Goal: Information Seeking & Learning: Find specific fact

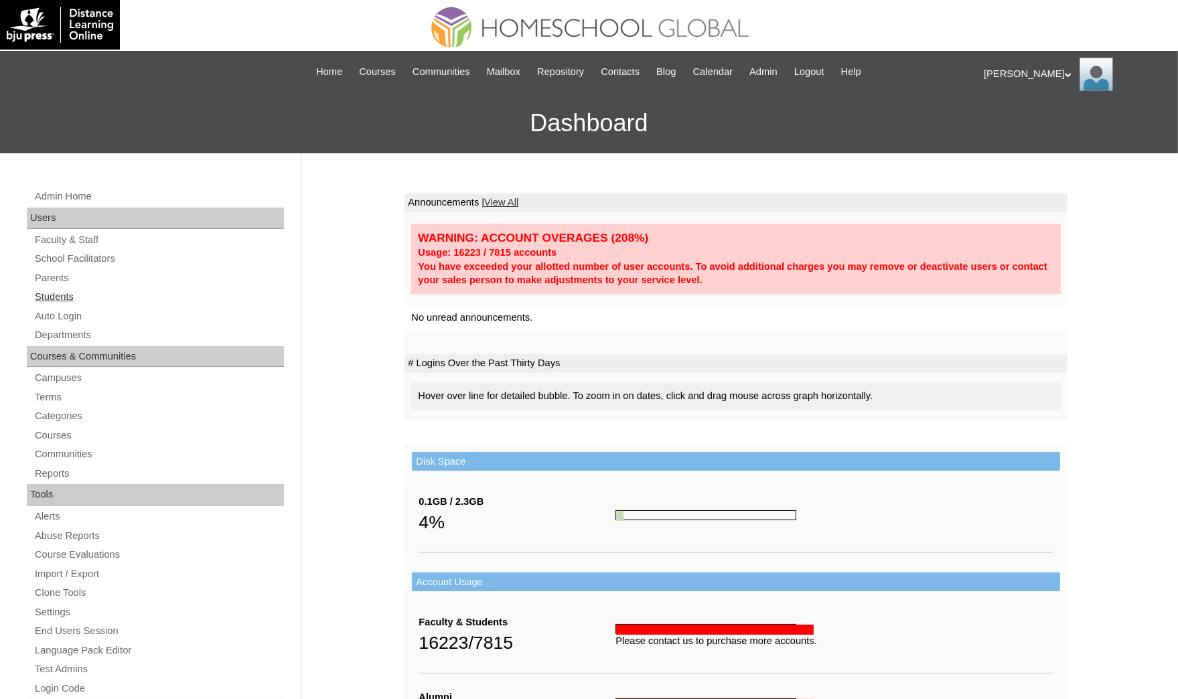
click at [50, 293] on link "Students" at bounding box center [158, 297] width 250 height 17
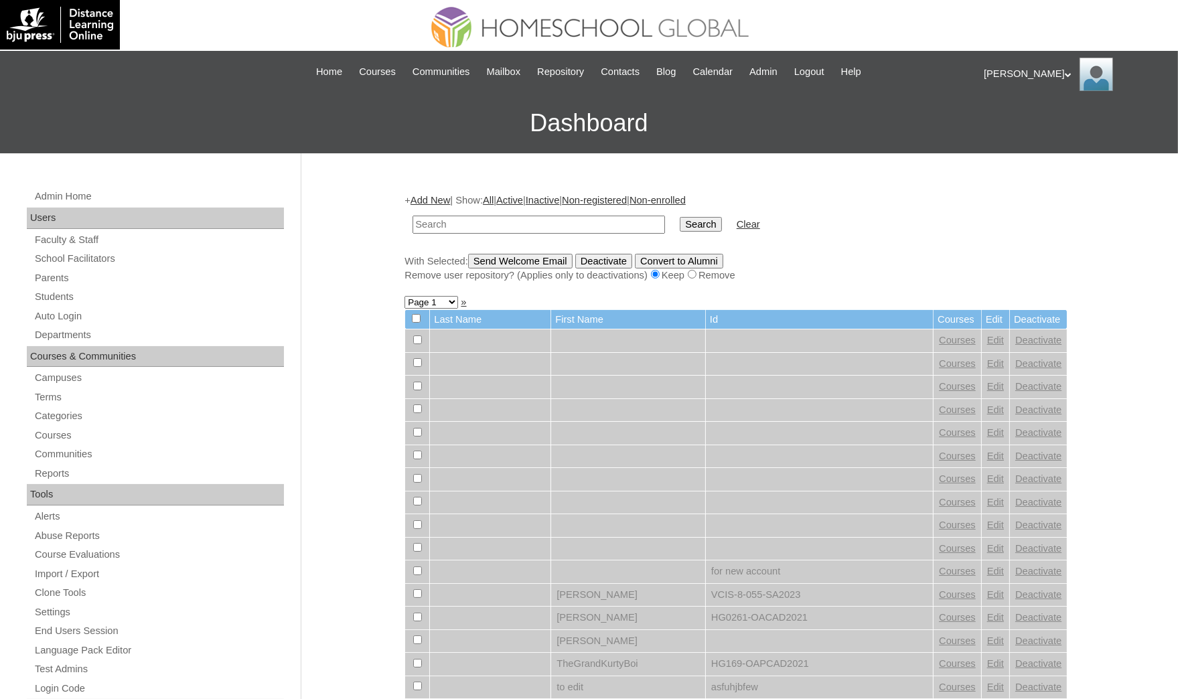
click at [469, 228] on input "text" at bounding box center [538, 225] width 252 height 18
paste input "[PERSON_NAME]"
type input "[PERSON_NAME]"
click at [680, 217] on input "Search" at bounding box center [701, 224] width 42 height 15
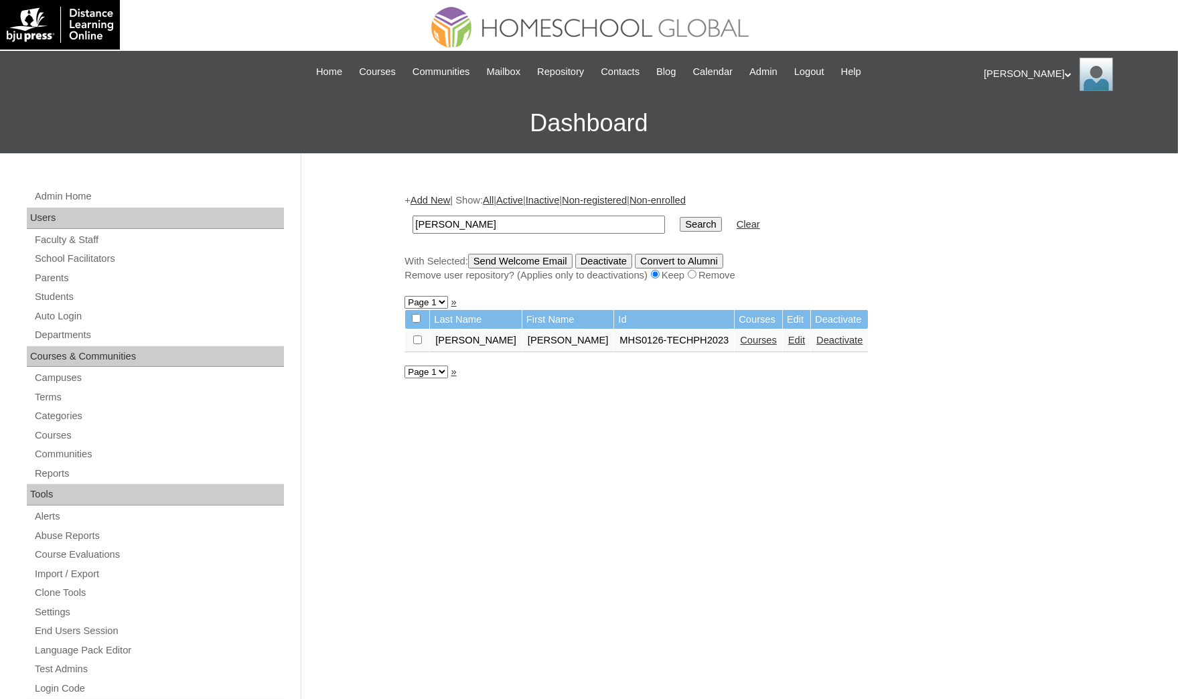
click at [740, 336] on link "Courses" at bounding box center [758, 340] width 37 height 11
